Goal: Check status: Check status

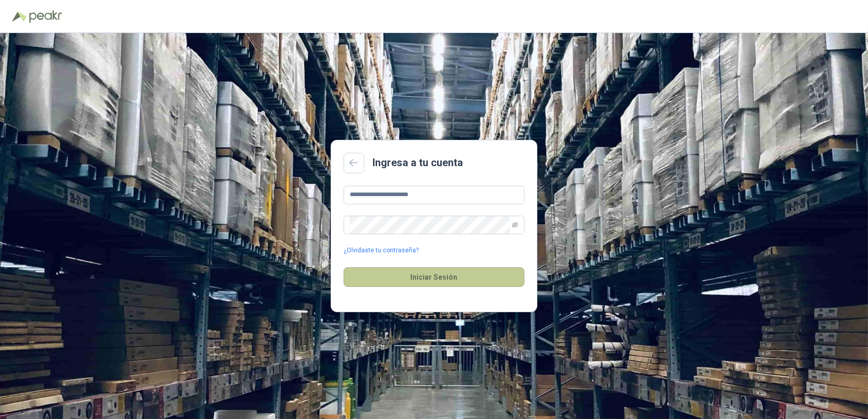
click at [437, 279] on button "Iniciar Sesión" at bounding box center [434, 278] width 181 height 20
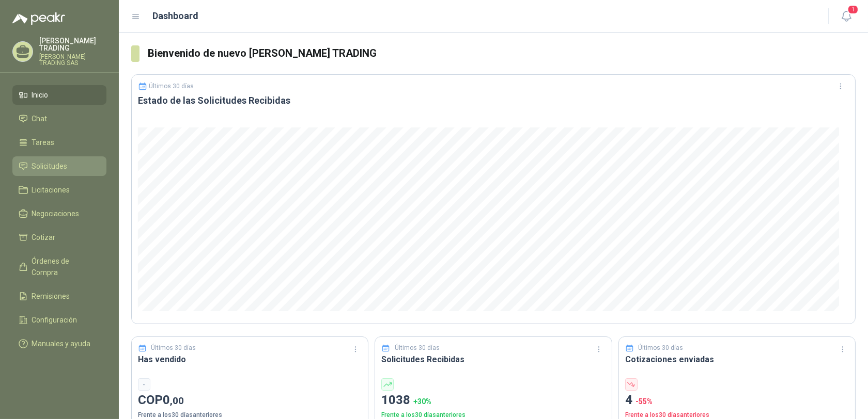
click at [48, 161] on span "Solicitudes" at bounding box center [50, 166] width 36 height 11
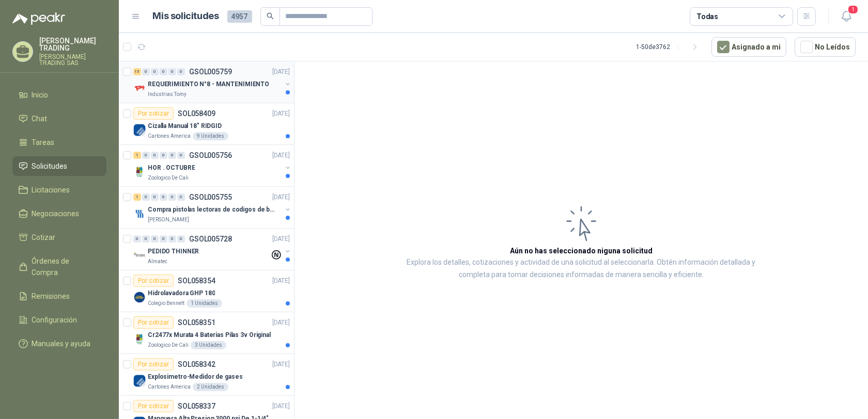
click at [198, 70] on p "GSOL005759" at bounding box center [210, 71] width 43 height 7
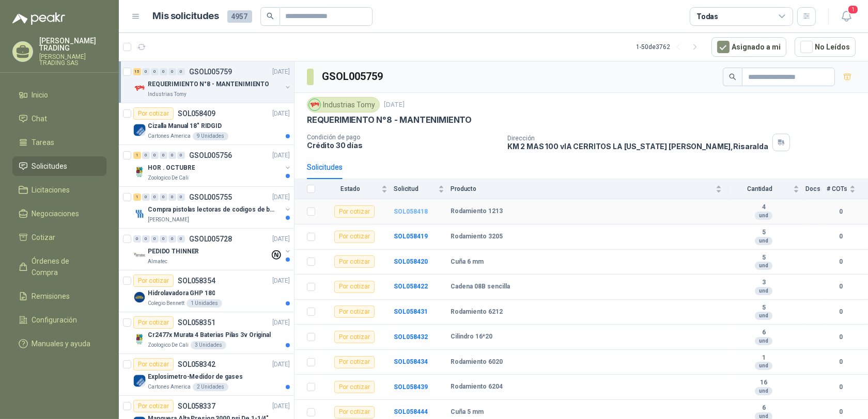
click at [405, 210] on b "SOL058418" at bounding box center [411, 211] width 34 height 7
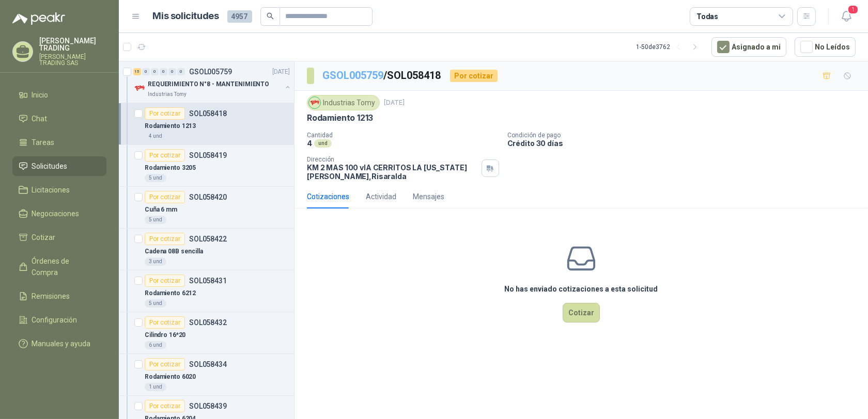
click at [342, 72] on link "GSOL005759" at bounding box center [352, 75] width 61 height 12
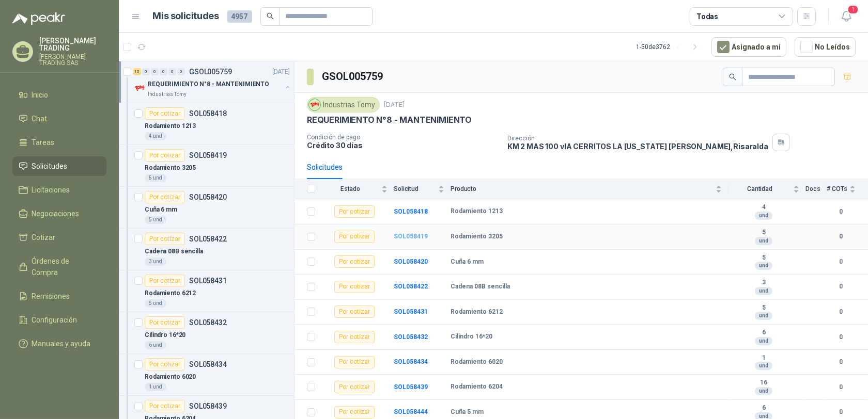
click at [413, 237] on b "SOL058419" at bounding box center [411, 236] width 34 height 7
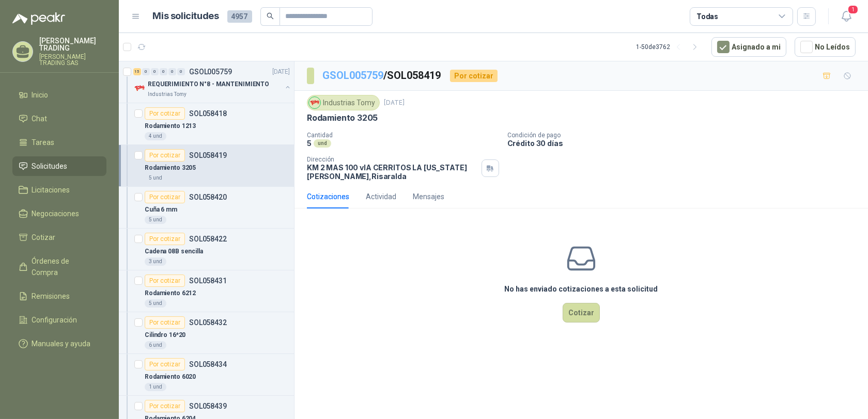
click at [369, 76] on link "GSOL005759" at bounding box center [352, 75] width 61 height 12
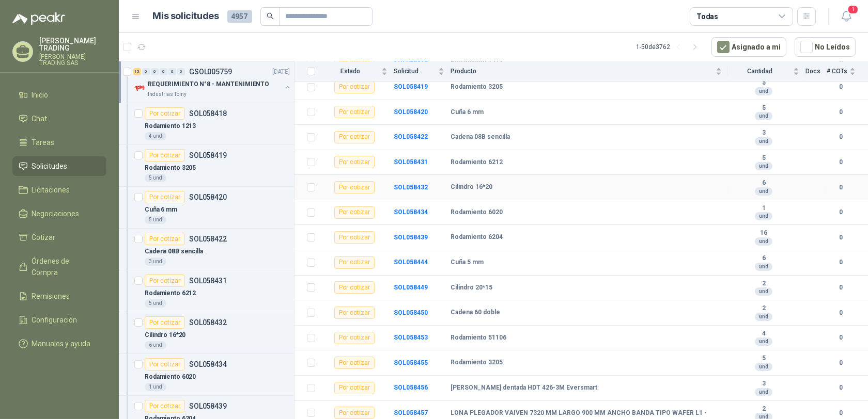
scroll to position [157, 0]
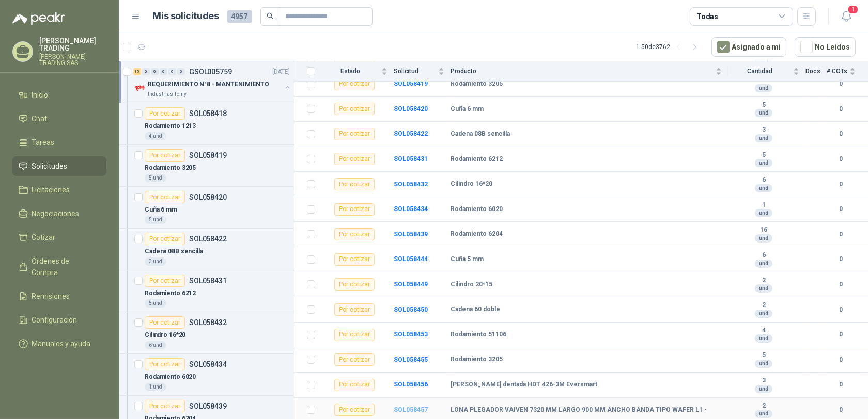
click at [416, 409] on b "SOL058457" at bounding box center [411, 410] width 34 height 7
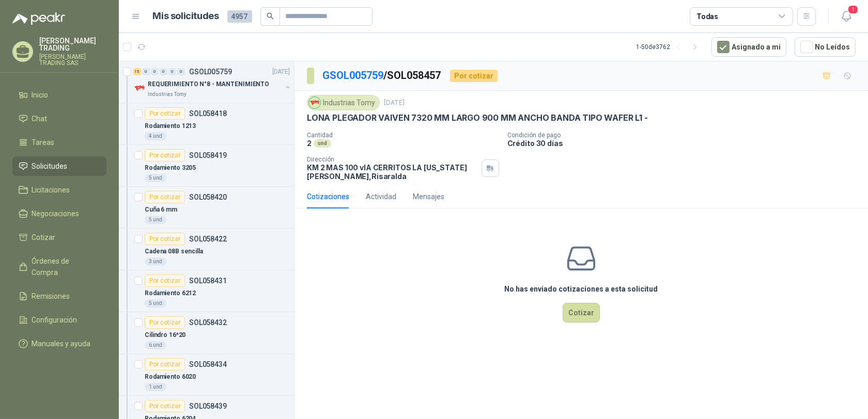
click at [331, 196] on div "Cotizaciones" at bounding box center [328, 196] width 42 height 11
click at [49, 161] on span "Solicitudes" at bounding box center [50, 166] width 36 height 11
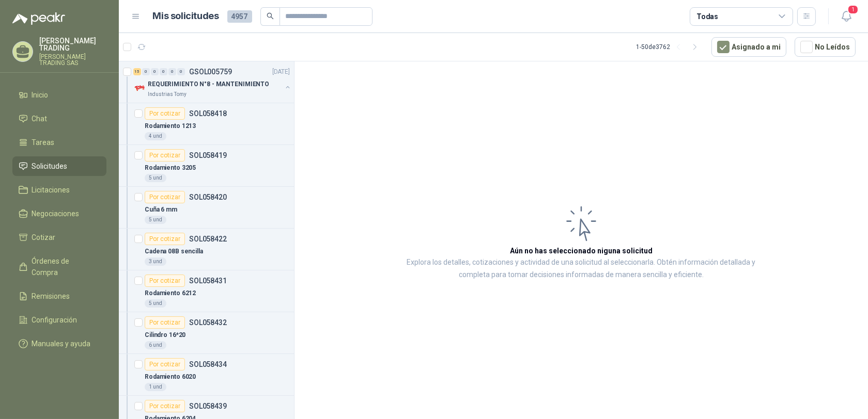
click at [71, 54] on p "[PERSON_NAME] TRADING SAS" at bounding box center [72, 60] width 67 height 12
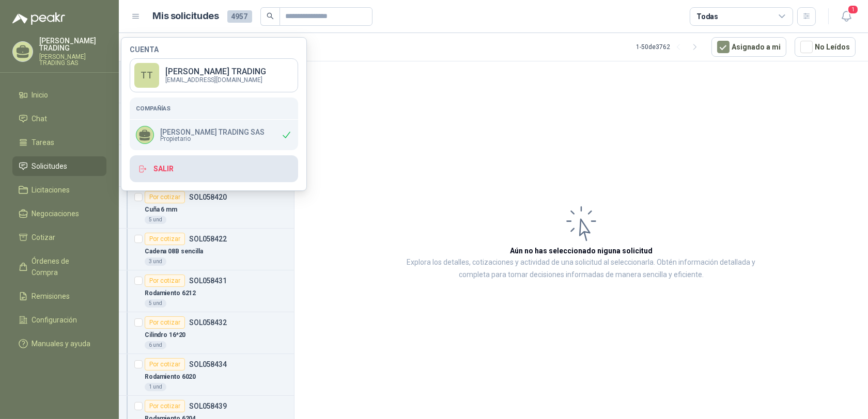
click at [168, 167] on button "Salir" at bounding box center [214, 168] width 168 height 27
